Goal: Task Accomplishment & Management: Complete application form

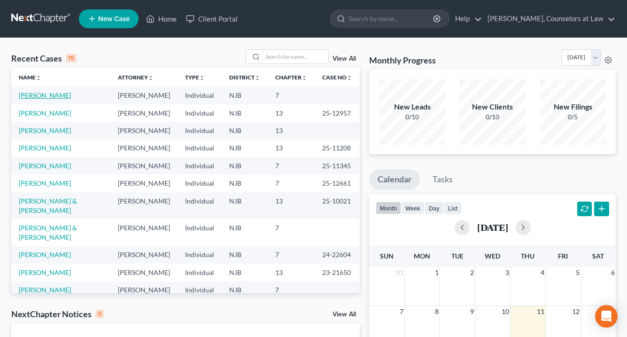
click at [55, 96] on link "[PERSON_NAME]" at bounding box center [45, 95] width 52 height 8
select select "0"
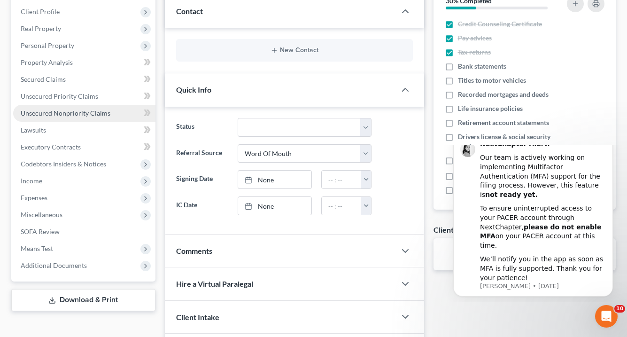
scroll to position [129, 0]
click at [99, 106] on link "Unsecured Nonpriority Claims" at bounding box center [84, 112] width 142 height 17
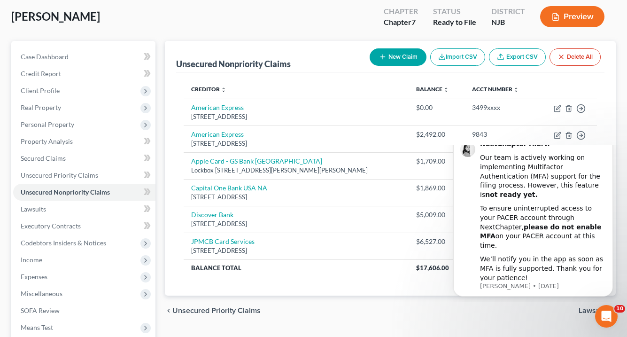
scroll to position [47, 0]
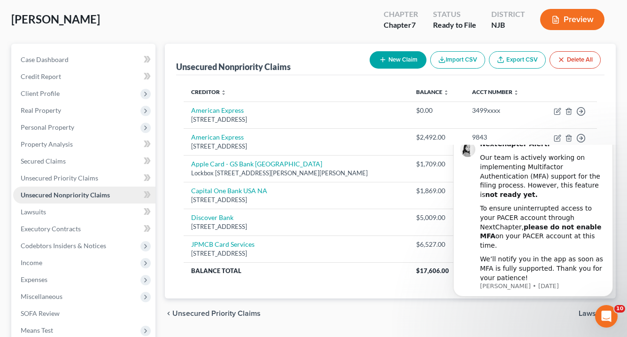
click at [83, 192] on span "Unsecured Nonpriority Claims" at bounding box center [65, 195] width 89 height 8
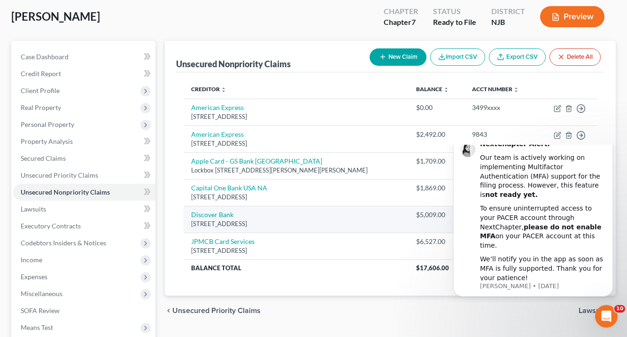
scroll to position [47, 0]
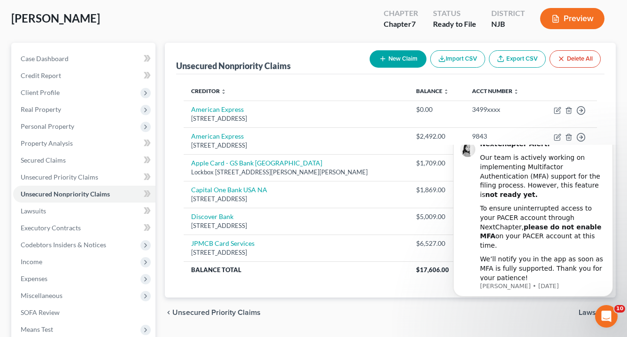
click at [389, 57] on button "New Claim" at bounding box center [398, 58] width 57 height 17
select select "0"
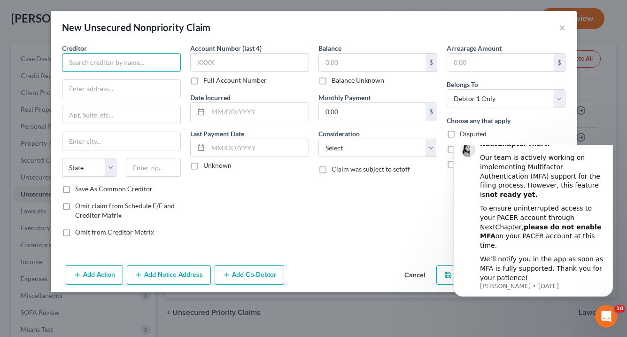
click at [86, 65] on input "text" at bounding box center [121, 62] width 119 height 19
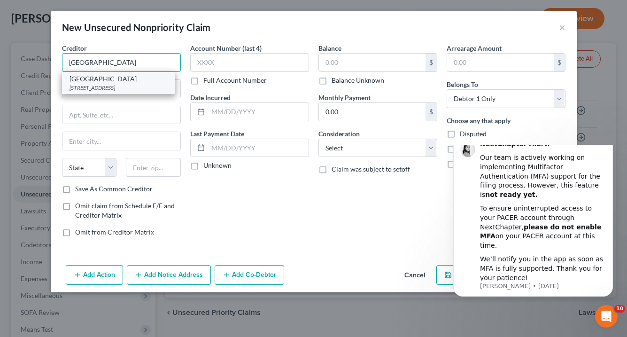
type input "[GEOGRAPHIC_DATA]"
click at [109, 82] on div "[GEOGRAPHIC_DATA]" at bounding box center [119, 78] width 98 height 9
type input "[STREET_ADDRESS]"
type input "PO Box 3050"
type input "Edison"
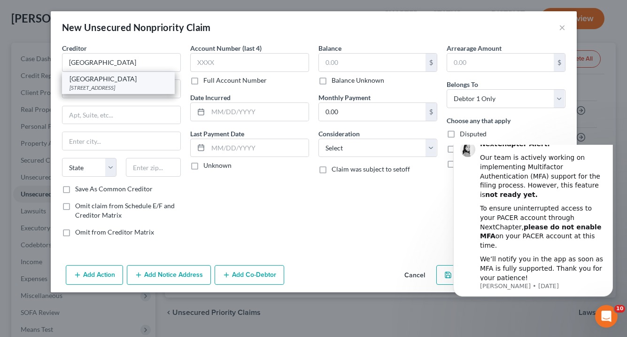
select select "33"
type input "08818"
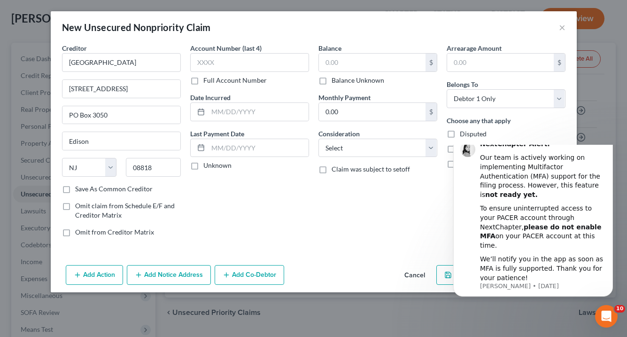
click at [75, 187] on label "Save As Common Creditor" at bounding box center [114, 188] width 78 height 9
click at [79, 187] on input "Save As Common Creditor" at bounding box center [82, 187] width 6 height 6
checkbox input "true"
click at [203, 81] on label "Full Account Number" at bounding box center [234, 80] width 63 height 9
click at [207, 81] on input "Full Account Number" at bounding box center [210, 79] width 6 height 6
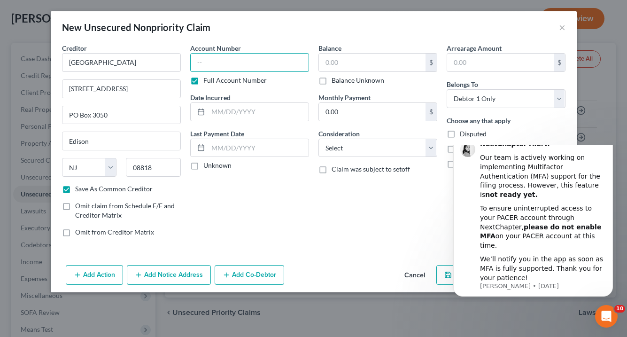
click at [203, 64] on input "text" at bounding box center [249, 62] width 119 height 19
type input "0895545"
click at [221, 112] on input "text" at bounding box center [258, 112] width 101 height 18
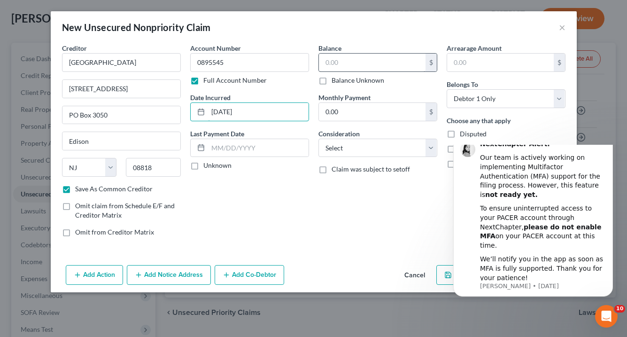
type input "[DATE]"
click at [337, 62] on input "text" at bounding box center [372, 63] width 107 height 18
type input "0"
type input "1,301.00"
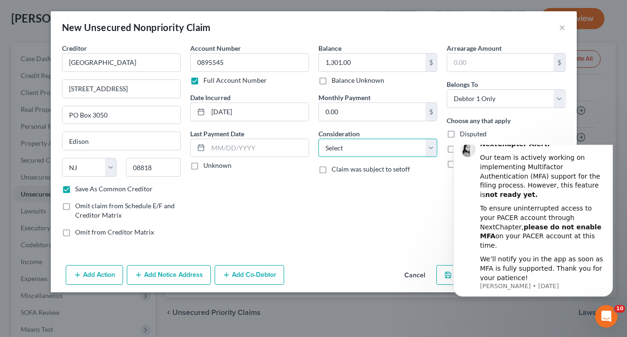
select select "17"
click at [609, 139] on icon "Dismiss notification" at bounding box center [610, 135] width 5 height 5
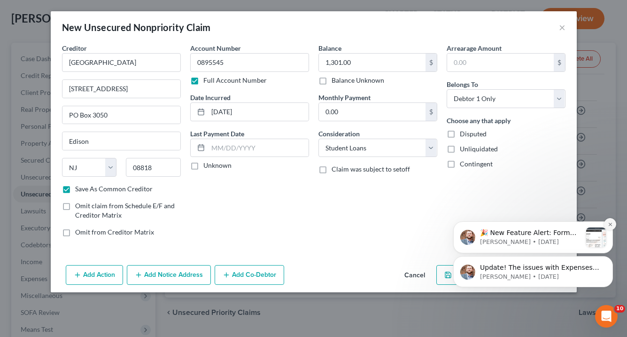
click at [609, 223] on icon "Dismiss notification" at bounding box center [609, 223] width 3 height 3
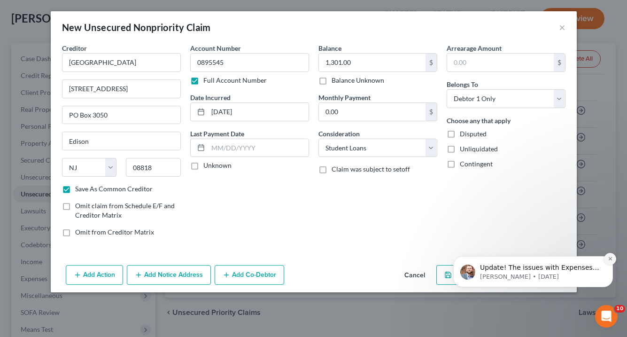
click at [606, 261] on button "Dismiss notification" at bounding box center [610, 259] width 12 height 12
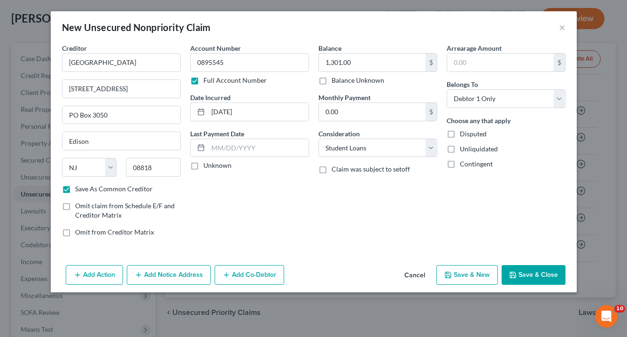
click at [530, 272] on button "Save & Close" at bounding box center [534, 275] width 64 height 20
checkbox input "false"
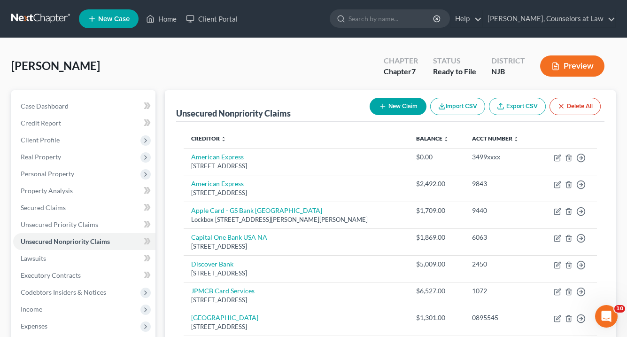
scroll to position [0, 0]
click at [405, 102] on button "New Claim" at bounding box center [398, 106] width 57 height 17
select select "0"
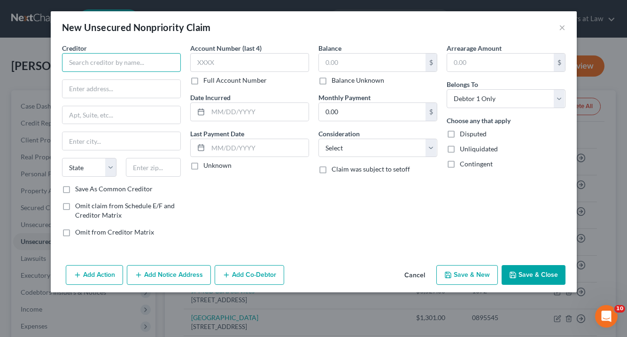
click at [76, 61] on input "text" at bounding box center [121, 62] width 119 height 19
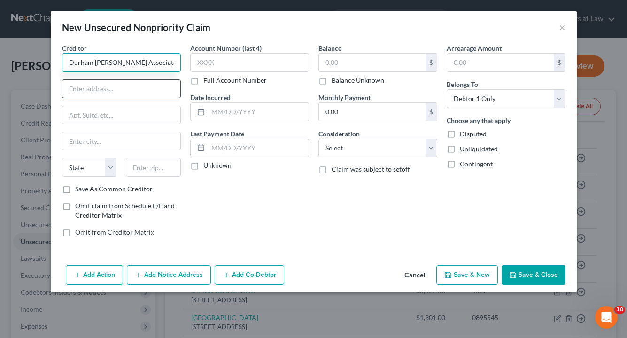
type input "Durham [PERSON_NAME] Associates LLC"
type input "[STREET_ADDRESS]"
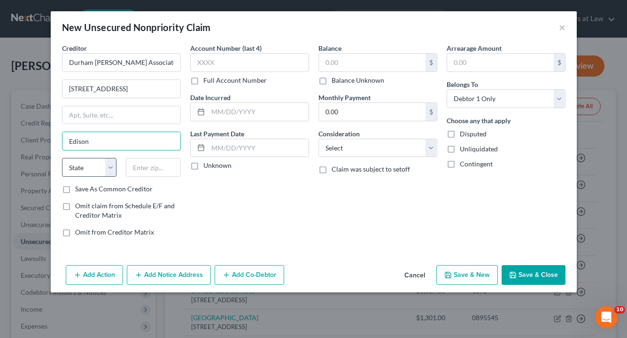
type input "Edison"
select select "33"
click at [75, 189] on label "Save As Common Creditor" at bounding box center [114, 188] width 78 height 9
click at [79, 189] on input "Save As Common Creditor" at bounding box center [82, 187] width 6 height 6
checkbox input "true"
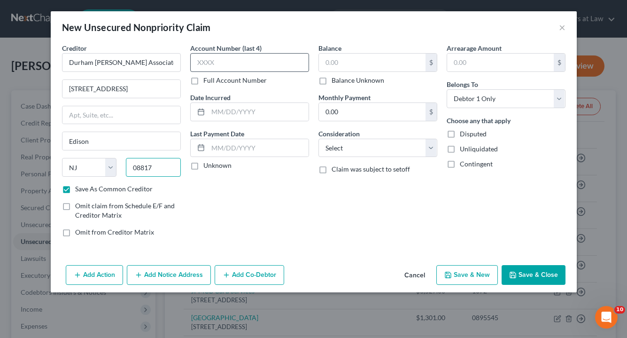
type input "08817"
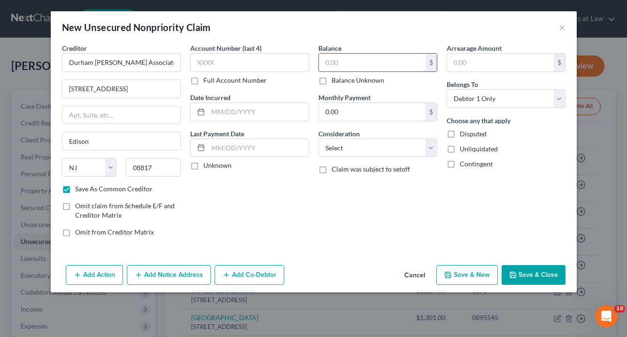
click at [337, 66] on input "text" at bounding box center [372, 63] width 107 height 18
type input "5,175.88"
select select "14"
click at [81, 272] on icon "button" at bounding box center [78, 275] width 8 height 8
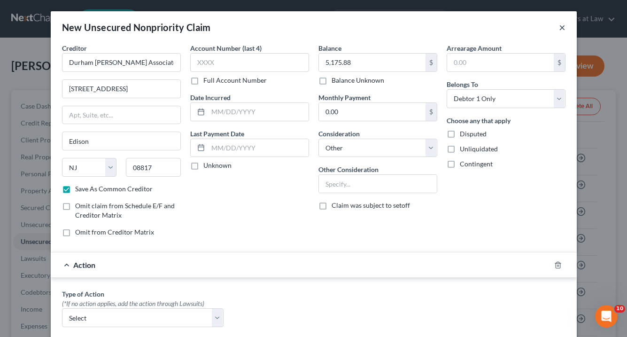
click at [562, 26] on button "×" at bounding box center [562, 27] width 7 height 11
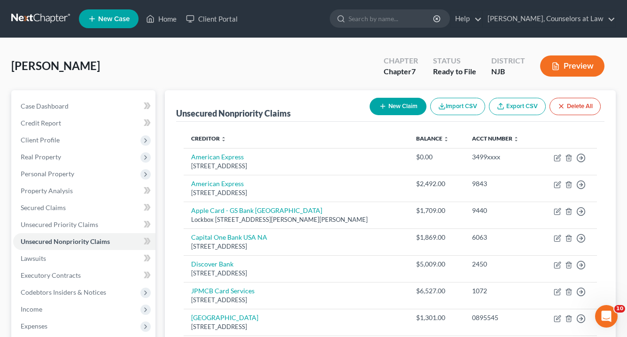
click at [395, 107] on button "New Claim" at bounding box center [398, 106] width 57 height 17
select select "0"
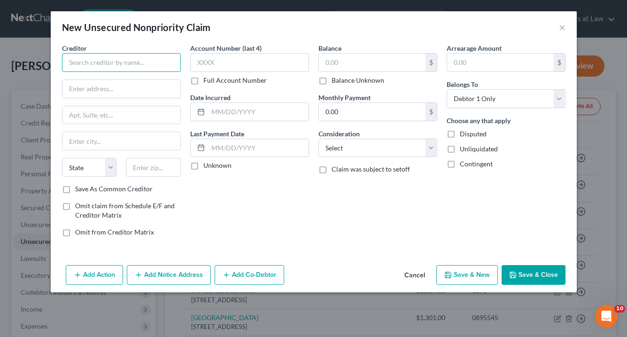
click at [78, 63] on input "text" at bounding box center [121, 62] width 119 height 19
type input "[PERSON_NAME]"
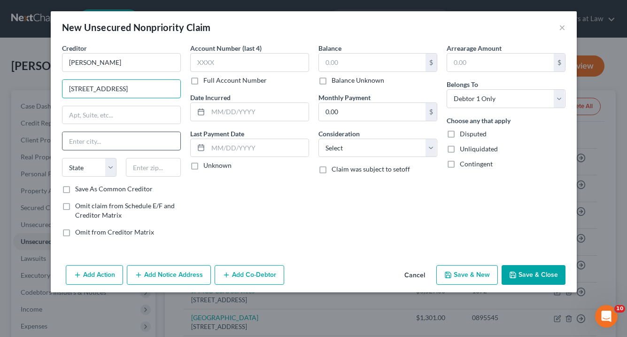
type input "[STREET_ADDRESS]"
type input "[GEOGRAPHIC_DATA]"
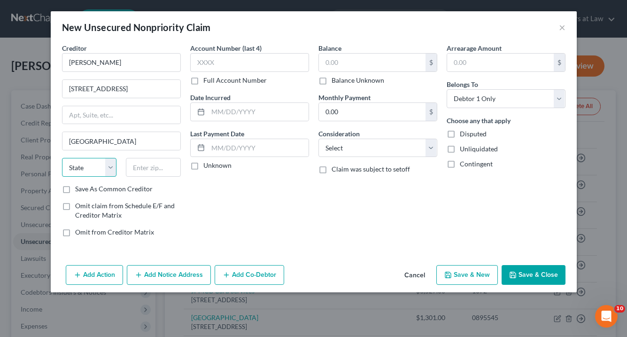
select select "9"
type input "33614"
click at [75, 188] on label "Save As Common Creditor" at bounding box center [114, 188] width 78 height 9
click at [79, 188] on input "Save As Common Creditor" at bounding box center [82, 187] width 6 height 6
checkbox input "true"
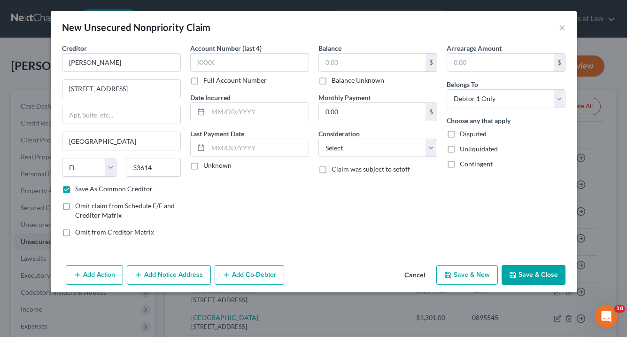
click at [203, 79] on label "Full Account Number" at bounding box center [234, 80] width 63 height 9
click at [207, 79] on input "Full Account Number" at bounding box center [210, 79] width 6 height 6
click at [195, 65] on input "text" at bounding box center [249, 62] width 119 height 19
type input "9953953"
click at [331, 74] on div "$ Balance Unknown" at bounding box center [378, 69] width 119 height 32
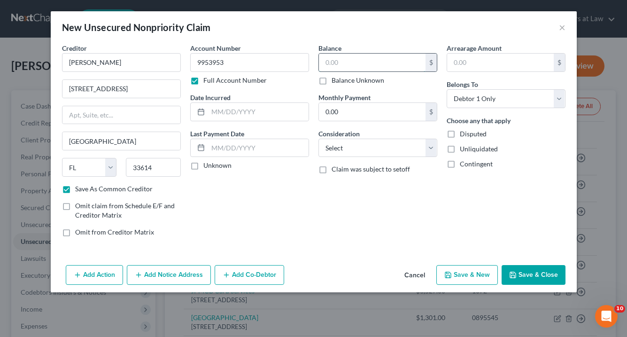
click at [331, 60] on input "text" at bounding box center [372, 63] width 107 height 18
type input "5,175.88"
select select "14"
click at [228, 273] on icon "button" at bounding box center [227, 275] width 8 height 8
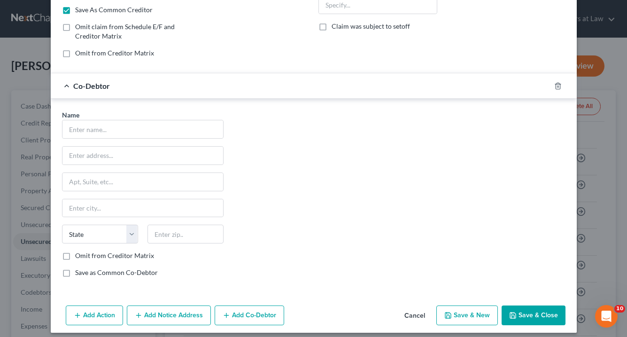
scroll to position [178, 0]
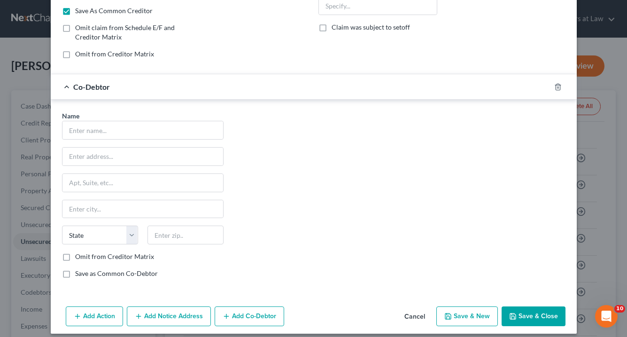
click at [413, 315] on button "Cancel" at bounding box center [415, 316] width 36 height 19
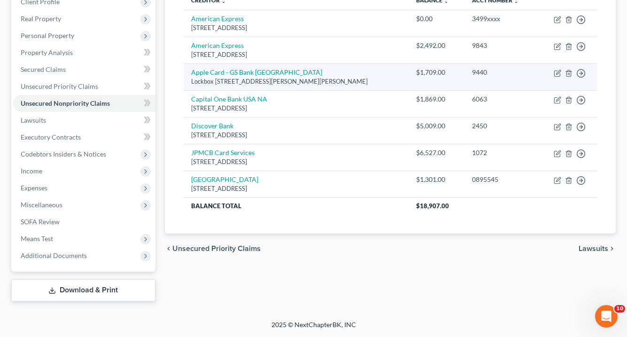
scroll to position [90, 0]
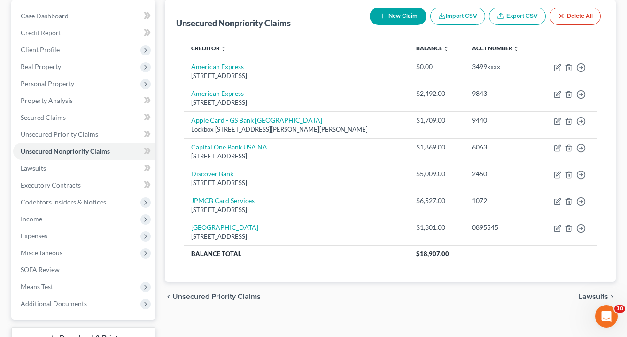
click at [387, 16] on button "New Claim" at bounding box center [398, 16] width 57 height 17
select select "0"
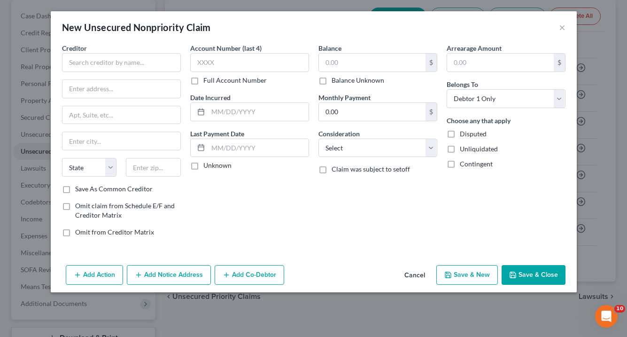
click at [142, 273] on icon "button" at bounding box center [139, 275] width 8 height 8
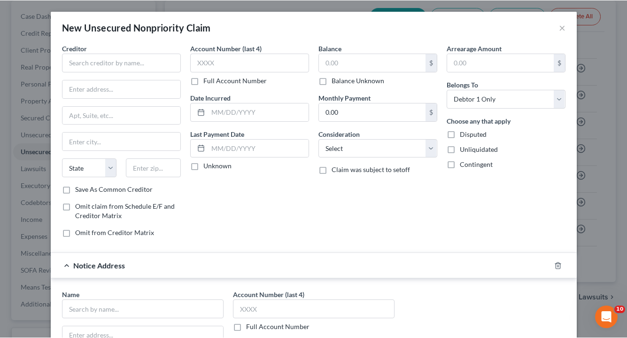
scroll to position [0, 0]
click at [76, 62] on input "text" at bounding box center [121, 62] width 119 height 19
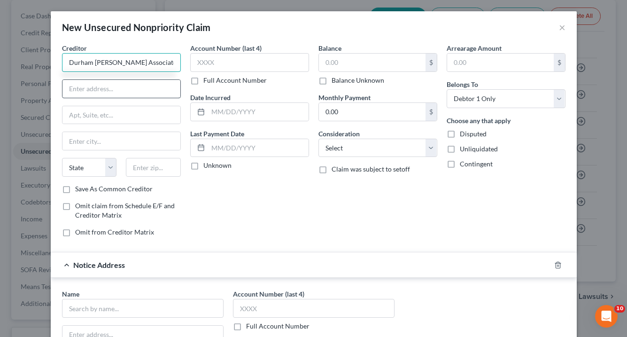
type input "Durham [PERSON_NAME] Associates, LLC"
type input "[STREET_ADDRESS]"
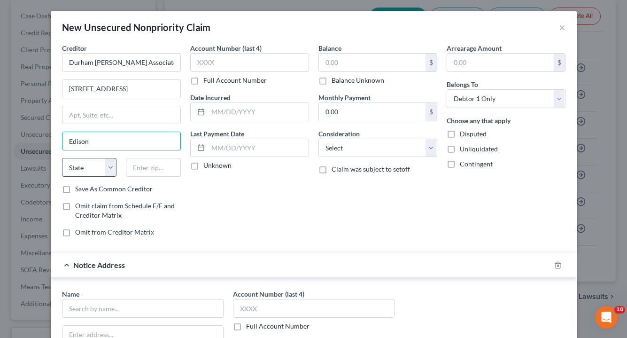
type input "Edison"
select select "33"
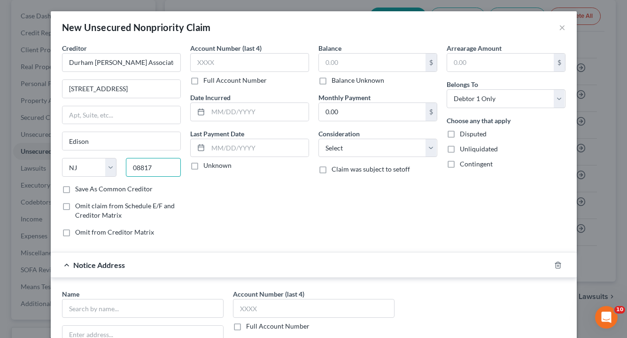
type input "08817"
click at [75, 188] on label "Save As Common Creditor" at bounding box center [114, 188] width 78 height 9
click at [79, 188] on input "Save As Common Creditor" at bounding box center [82, 187] width 6 height 6
checkbox input "true"
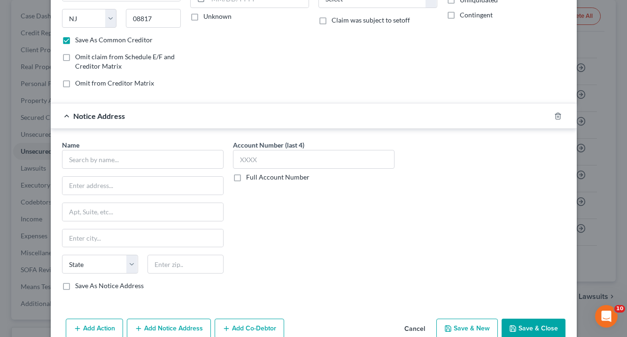
scroll to position [149, 0]
click at [84, 159] on input "text" at bounding box center [143, 159] width 162 height 19
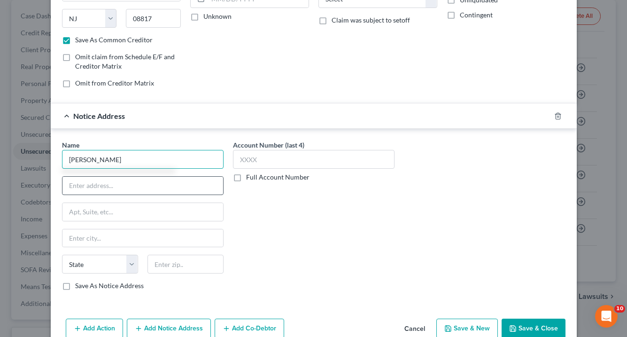
type input "[PERSON_NAME]"
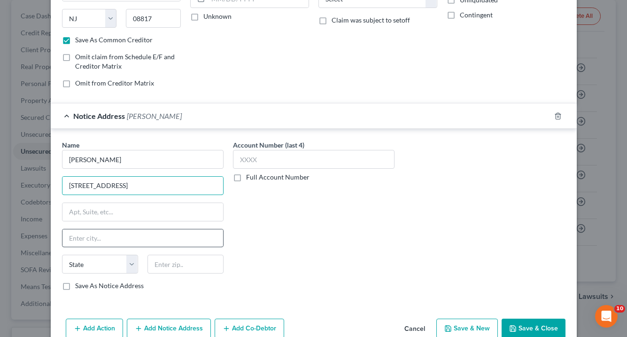
type input "[STREET_ADDRESS]"
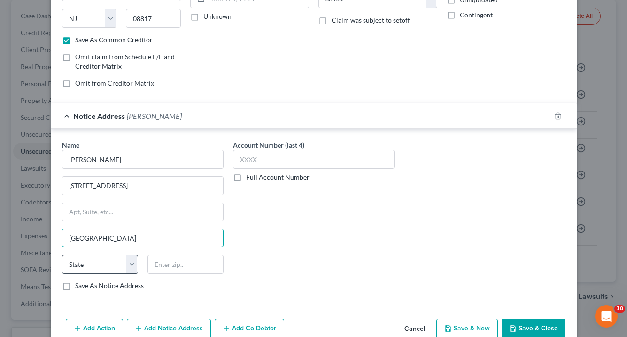
type input "[GEOGRAPHIC_DATA]"
select select "9"
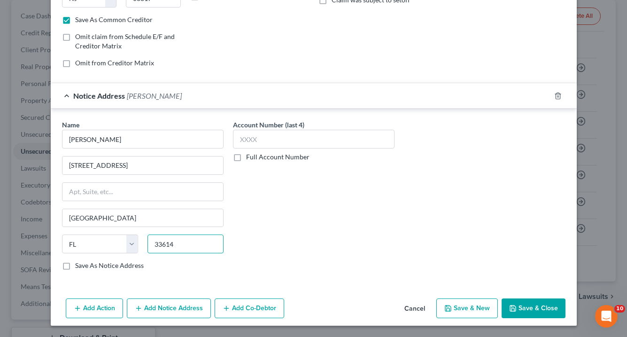
scroll to position [169, 0]
type input "33614"
click at [246, 158] on label "Full Account Number" at bounding box center [277, 157] width 63 height 9
click at [250, 158] on input "Full Account Number" at bounding box center [253, 156] width 6 height 6
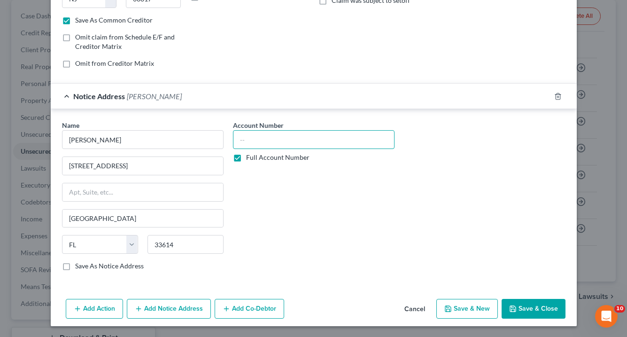
click at [242, 139] on input "text" at bounding box center [314, 139] width 162 height 19
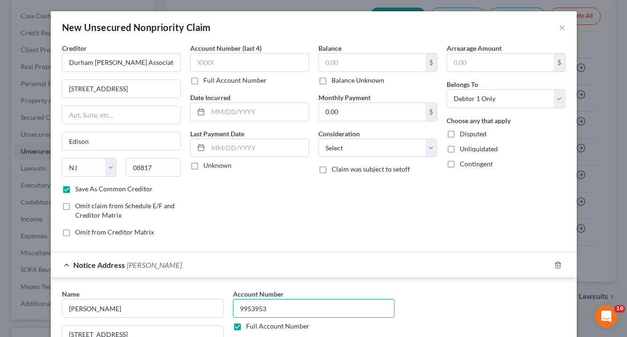
scroll to position [0, 0]
type input "9953953"
click at [334, 62] on input "text" at bounding box center [372, 63] width 107 height 18
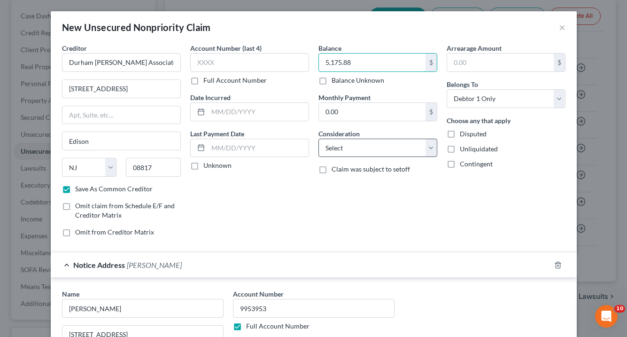
type input "5,175.88"
select select "14"
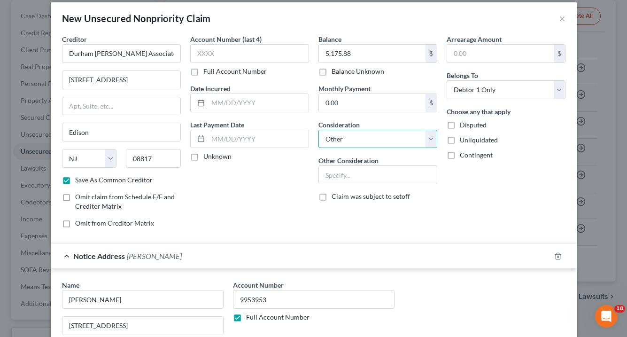
scroll to position [10, 0]
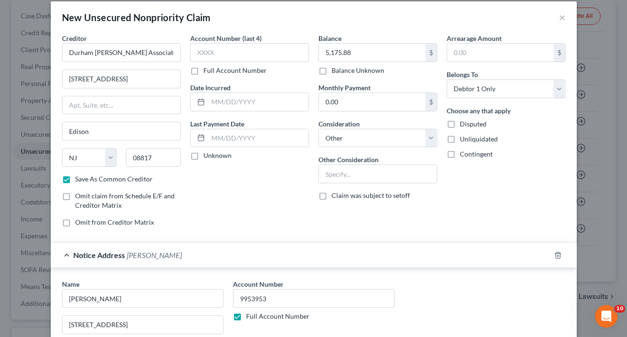
click at [203, 70] on label "Full Account Number" at bounding box center [234, 70] width 63 height 9
click at [207, 70] on input "Full Account Number" at bounding box center [210, 69] width 6 height 6
click at [199, 51] on input "text" at bounding box center [249, 52] width 119 height 19
type input "20-P"
click at [216, 103] on input "text" at bounding box center [258, 102] width 101 height 18
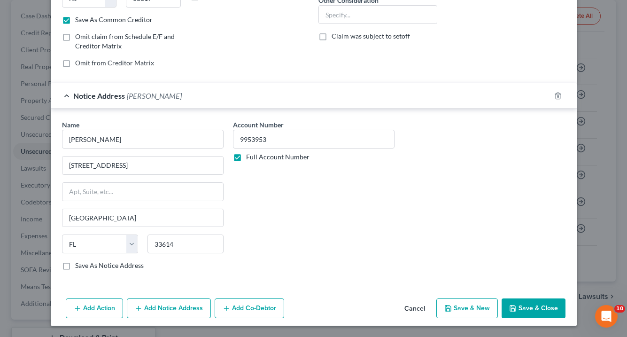
scroll to position [169, 0]
type input "[DATE]"
click at [546, 306] on button "Save & Close" at bounding box center [534, 309] width 64 height 20
checkbox input "false"
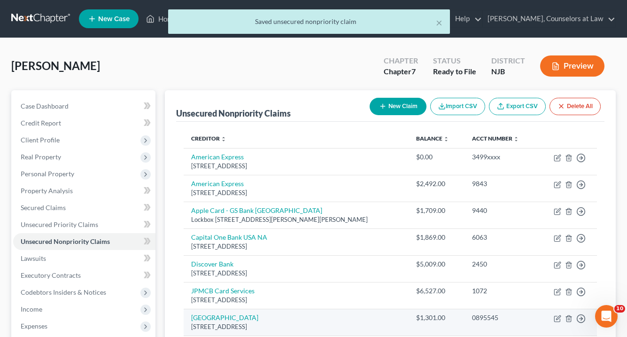
scroll to position [0, 0]
